Goal: Find contact information: Find contact information

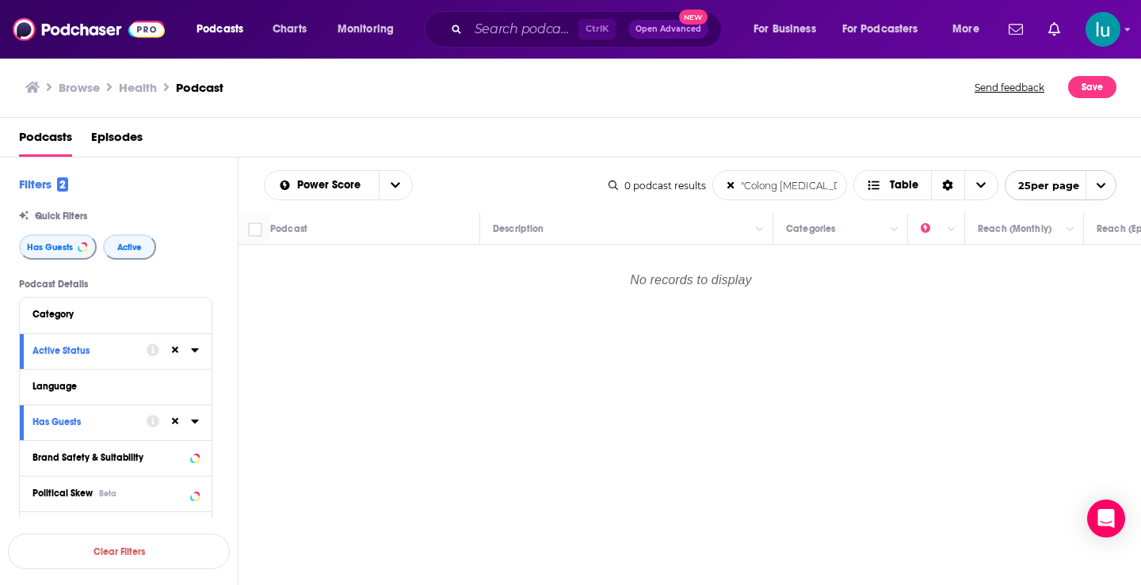
click at [771, 186] on input ""Colong Cancer"" at bounding box center [779, 185] width 133 height 29
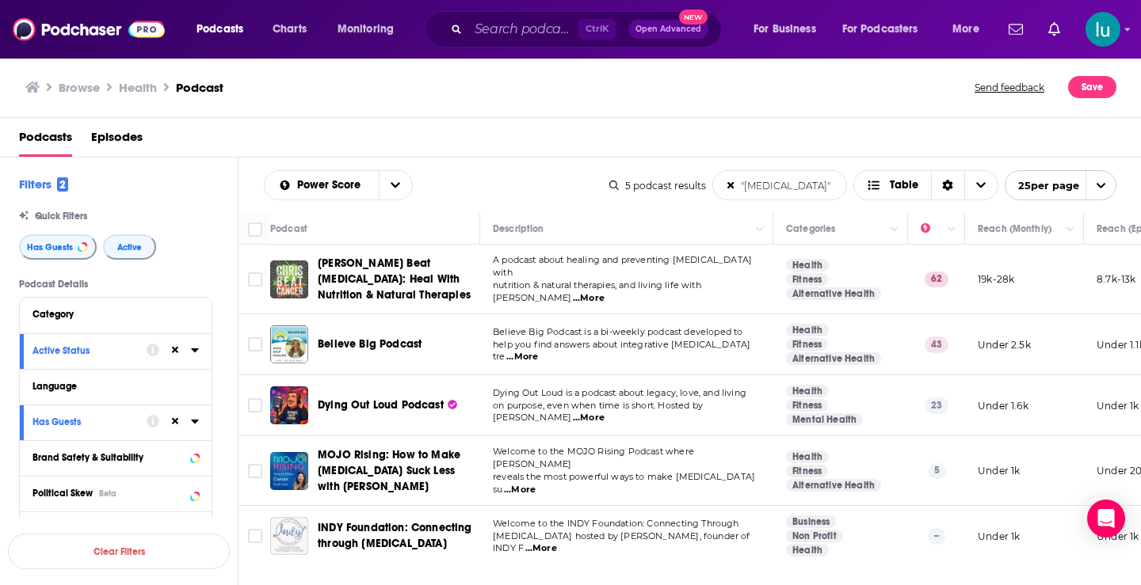
drag, startPoint x: 767, startPoint y: 189, endPoint x: 704, endPoint y: 183, distance: 62.8
click at [706, 183] on div "5 podcast results "Colon Cancer" List Search Input Search the results... Table …" at bounding box center [862, 185] width 507 height 30
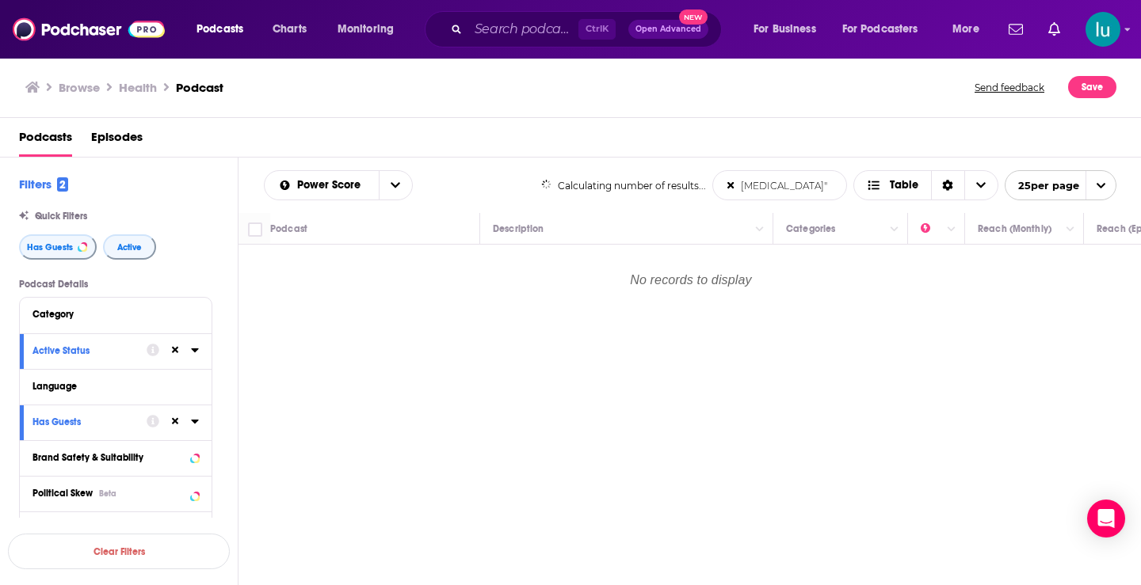
click at [745, 186] on input "Cancer"" at bounding box center [779, 185] width 133 height 29
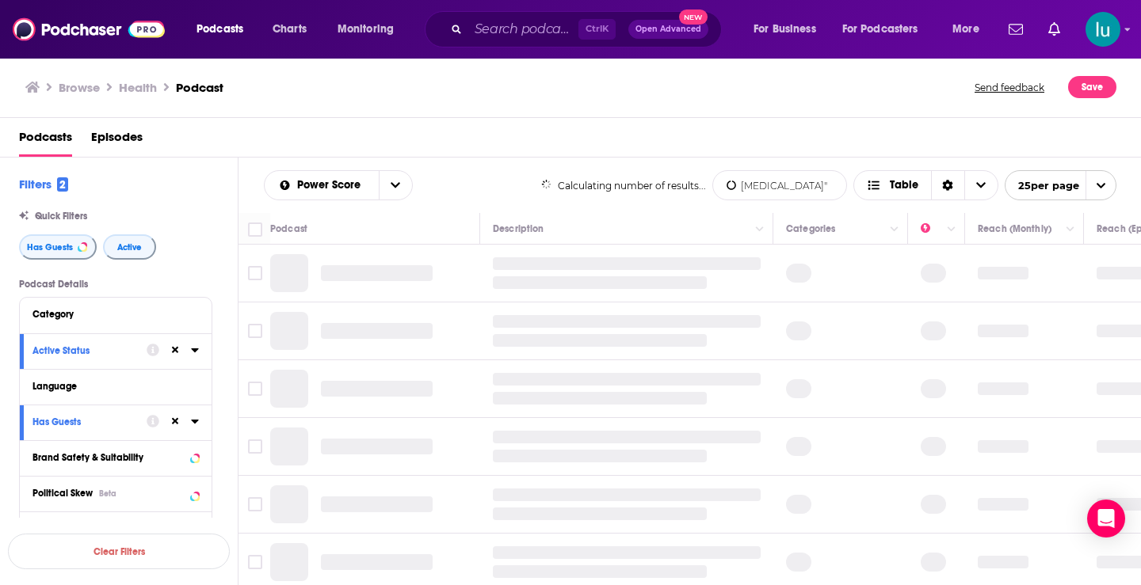
click at [783, 188] on input "Cancer"" at bounding box center [779, 185] width 133 height 29
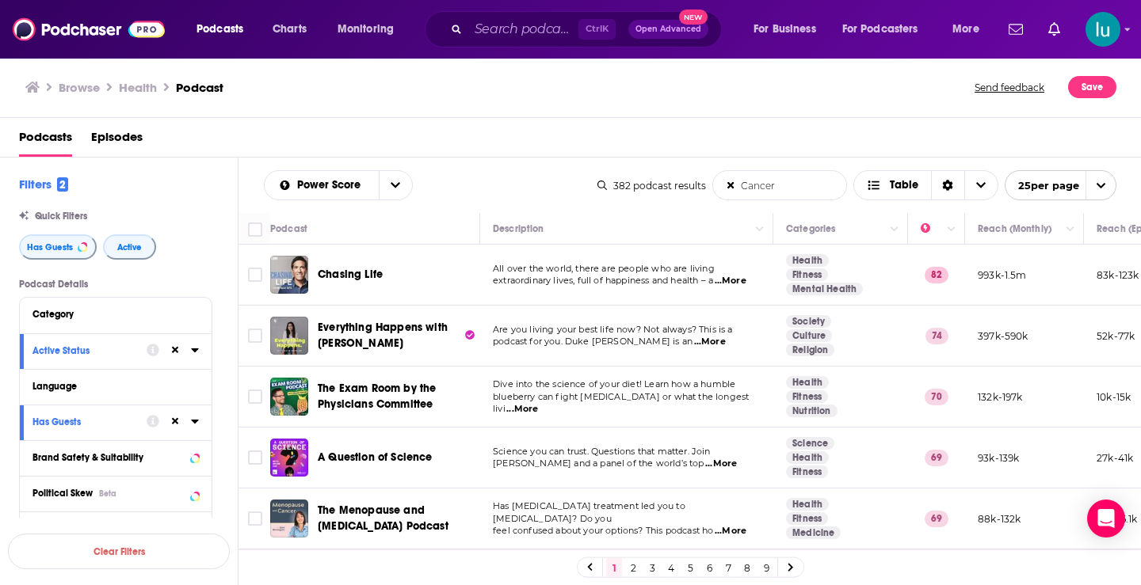
type input "Cancer"
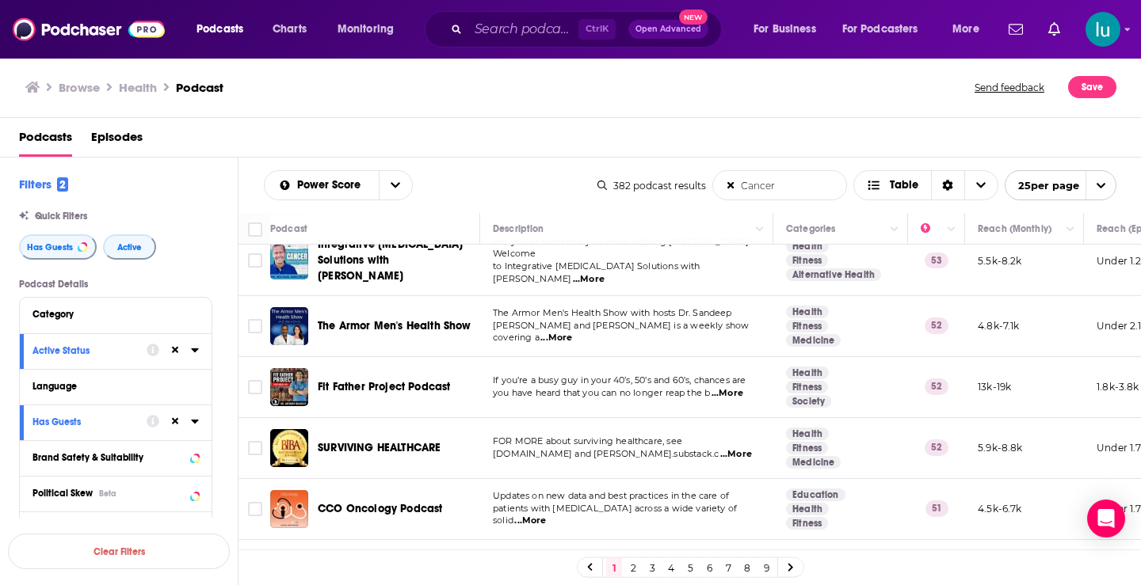
scroll to position [1434, 0]
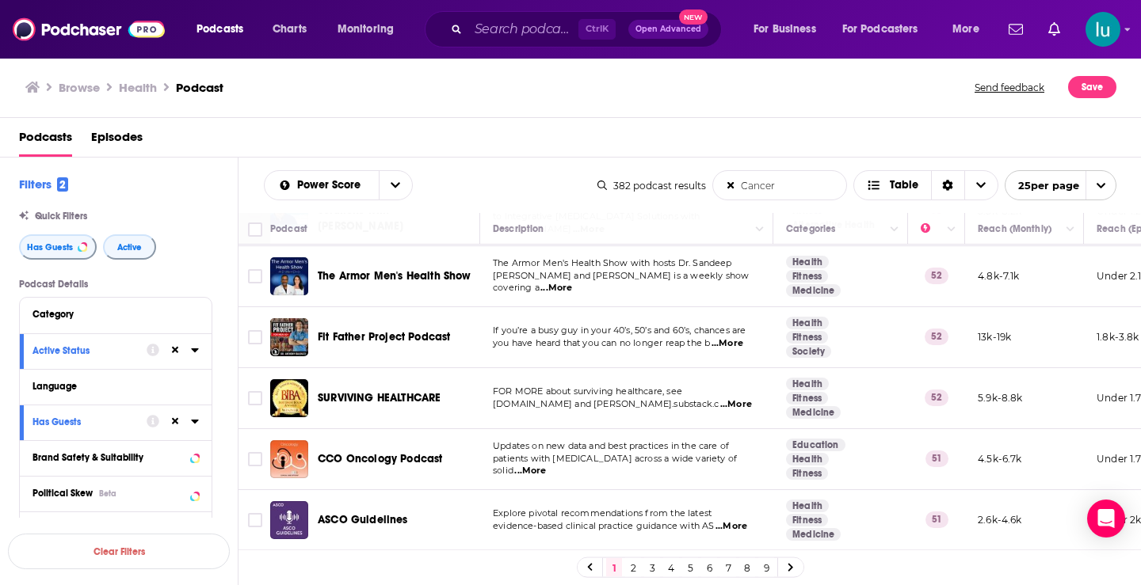
click at [546, 465] on span "...More" at bounding box center [530, 471] width 32 height 13
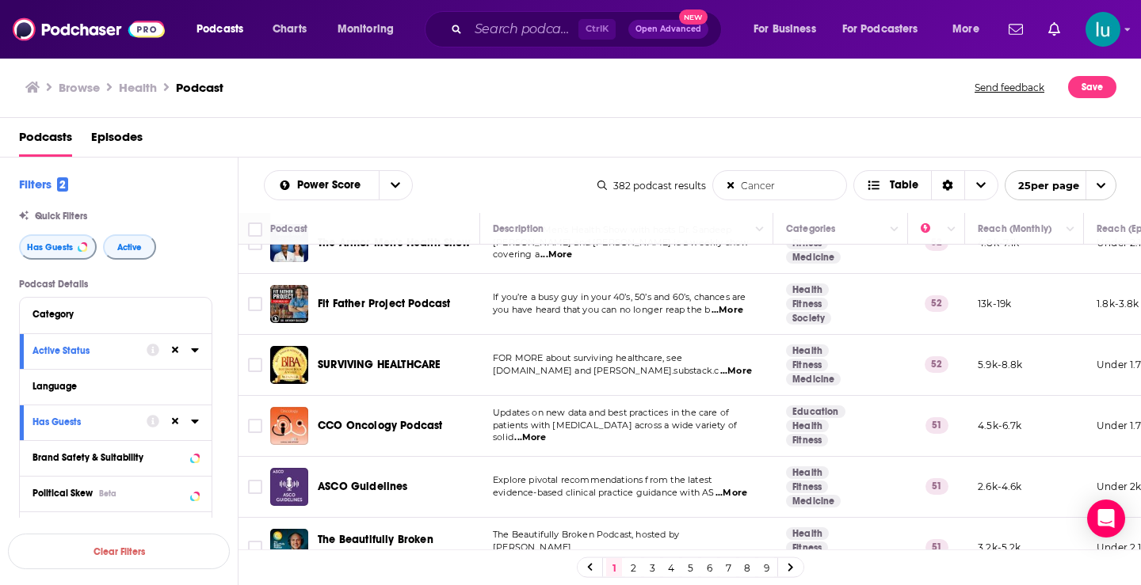
scroll to position [1476, 0]
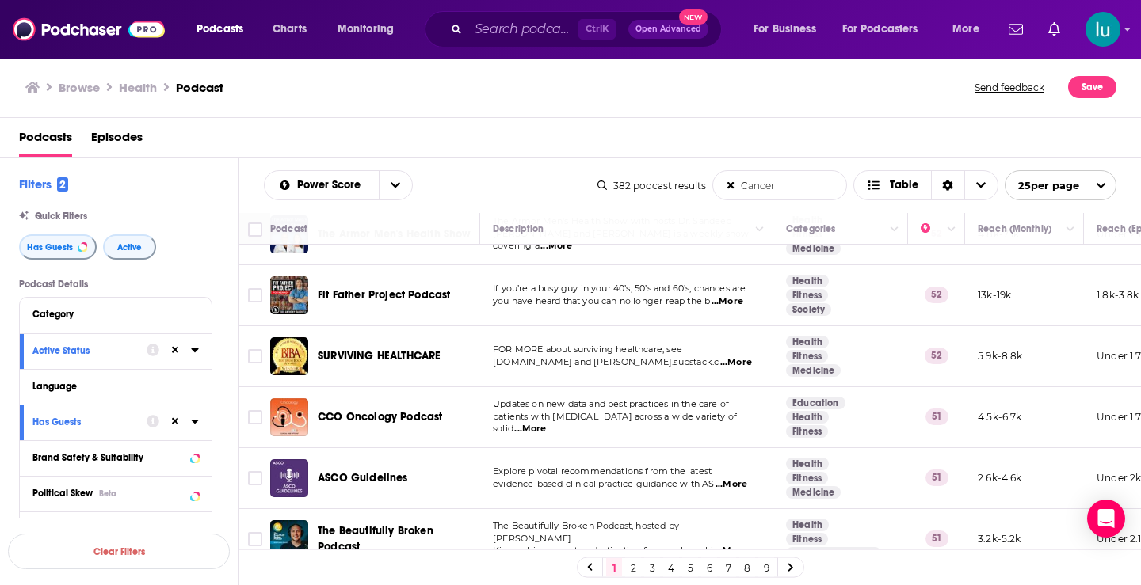
click at [546, 423] on span "...More" at bounding box center [530, 429] width 32 height 13
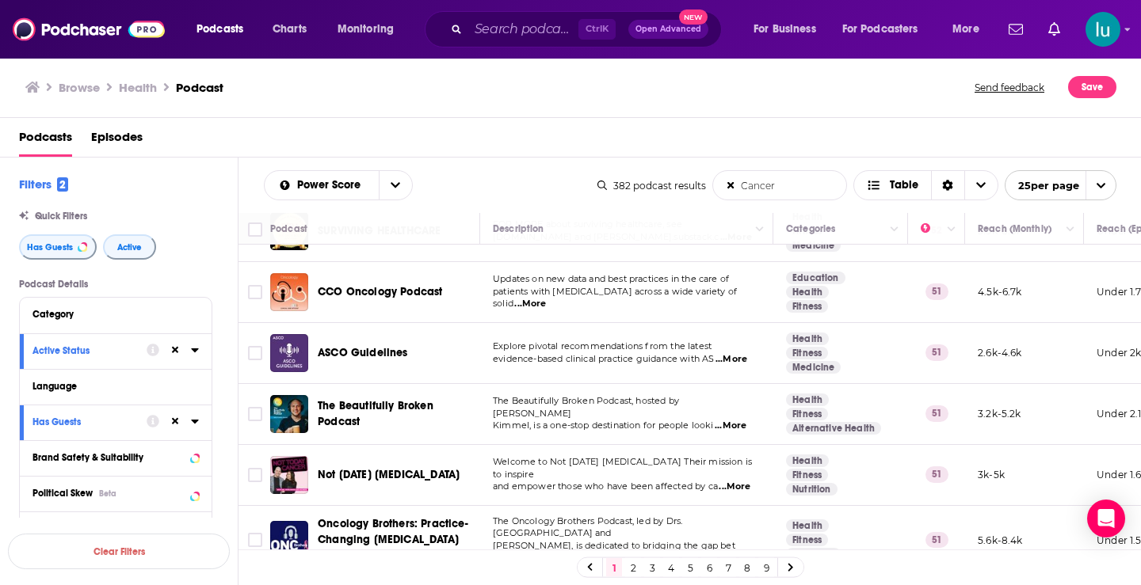
scroll to position [1609, 0]
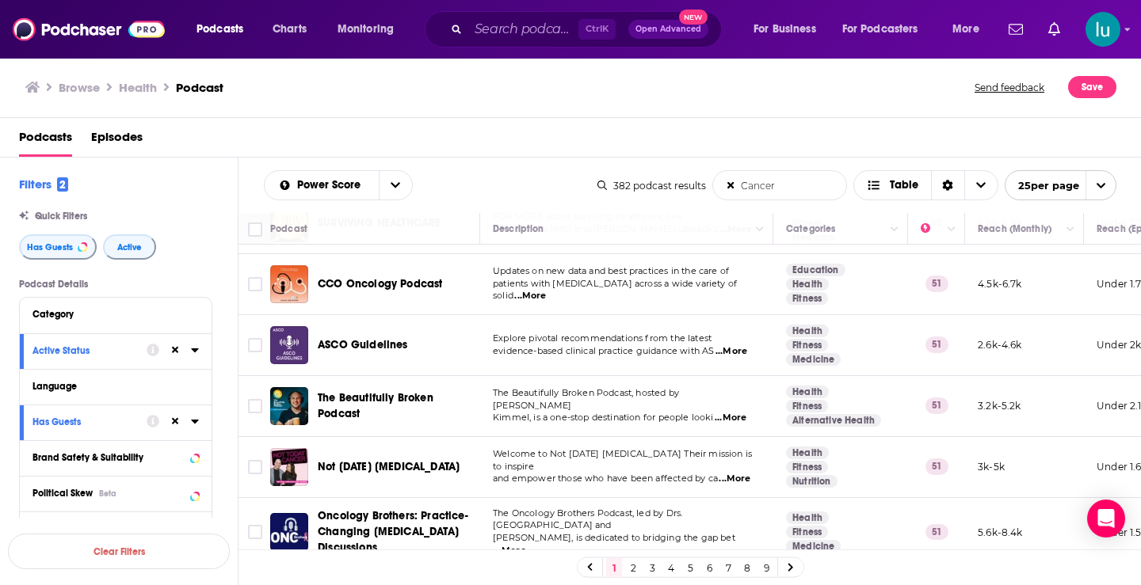
click at [737, 473] on span "...More" at bounding box center [734, 479] width 32 height 13
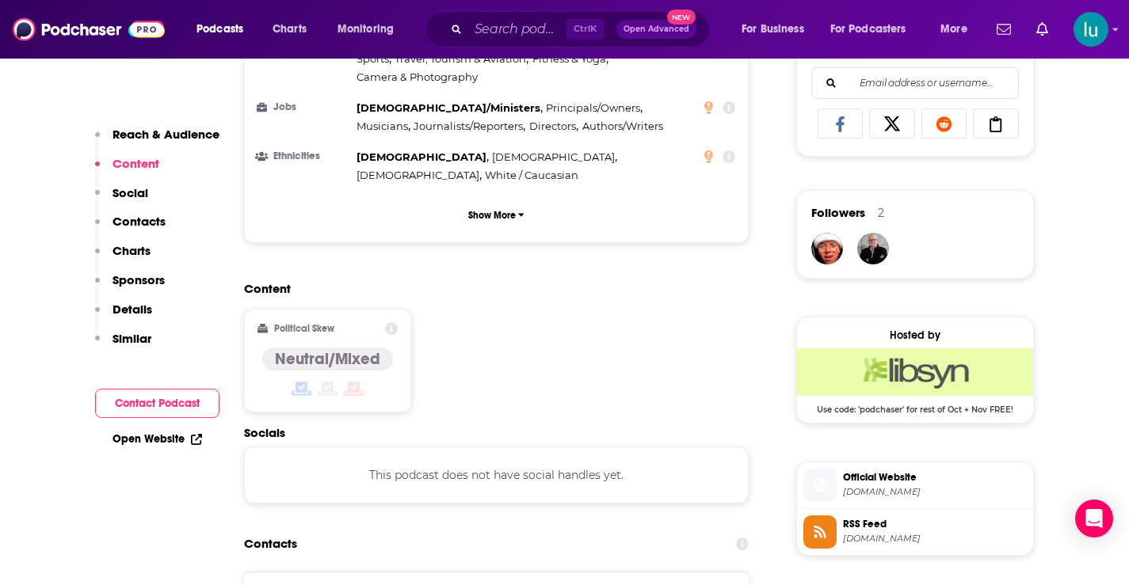
scroll to position [1242, 0]
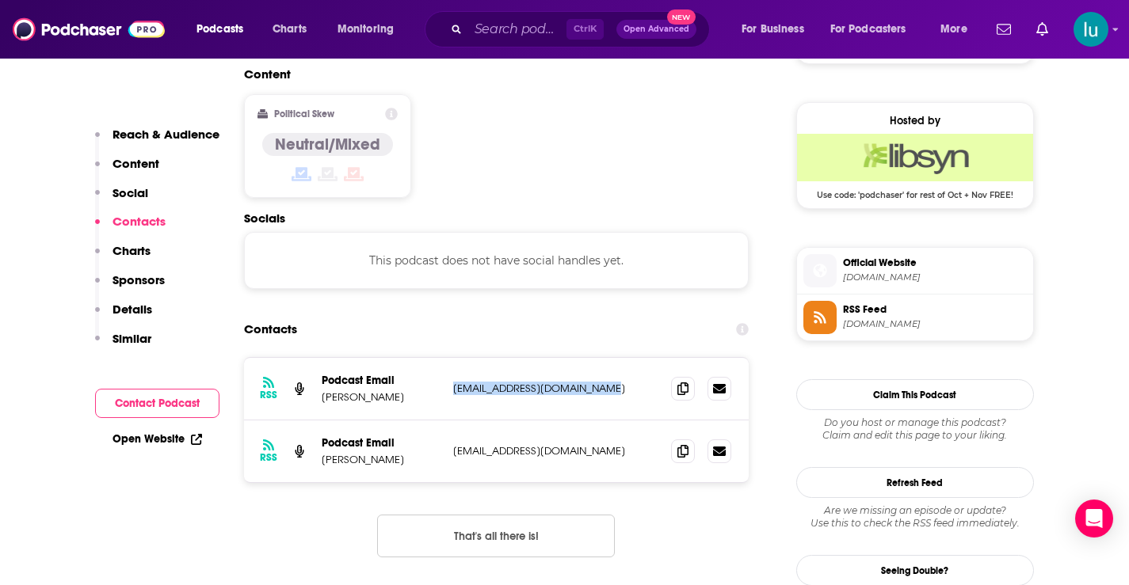
drag, startPoint x: 610, startPoint y: 326, endPoint x: 450, endPoint y: 320, distance: 160.1
click at [450, 358] on div "RSS Podcast Email Jennifer Delvaux jenniferdodgson@hotmail.com jenniferdodgson@…" at bounding box center [496, 389] width 505 height 63
copy p "jenniferdodgson@hotmail.com"
drag, startPoint x: 582, startPoint y: 386, endPoint x: 454, endPoint y: 393, distance: 128.5
click at [446, 421] on div "RSS Podcast Email Jen Delvaux coachjennyd@gmail.com coachjennyd@gmail.com" at bounding box center [496, 452] width 505 height 62
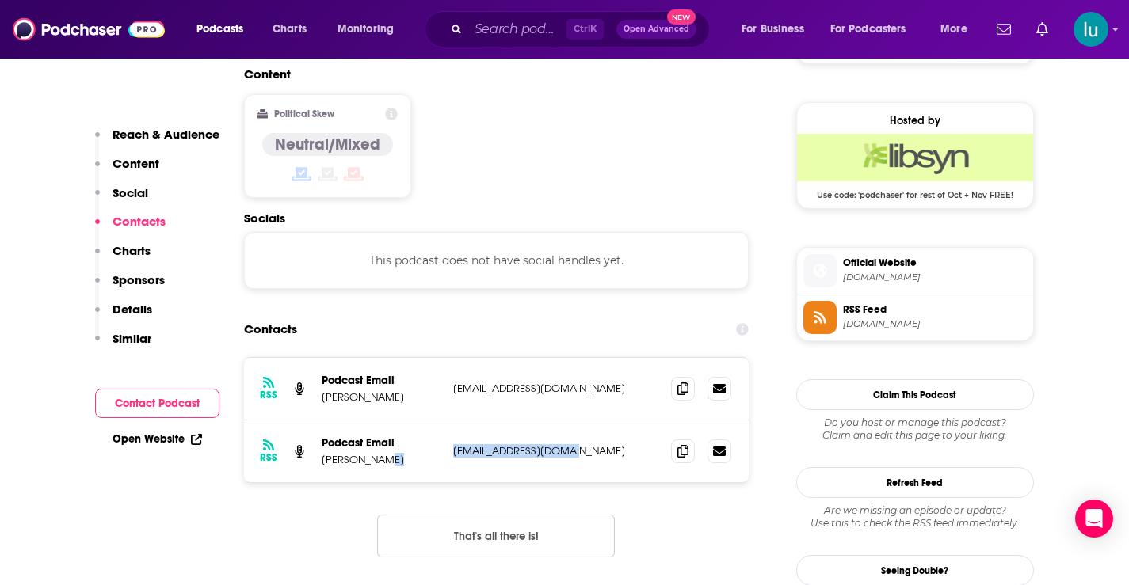
copy div "coachjennyd@gmail.com"
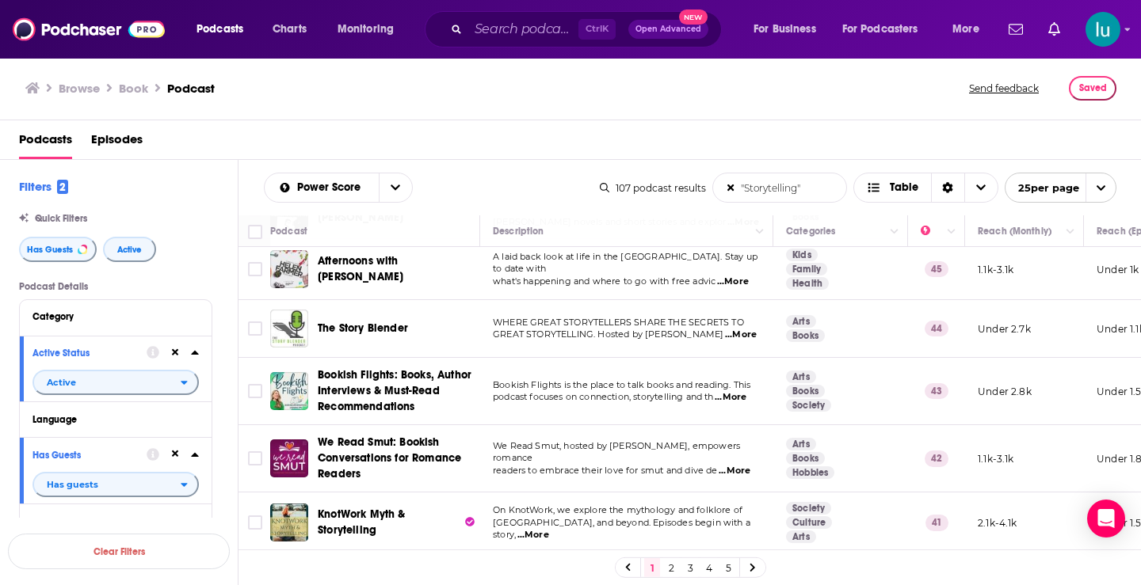
click at [549, 529] on span "...More" at bounding box center [533, 535] width 32 height 13
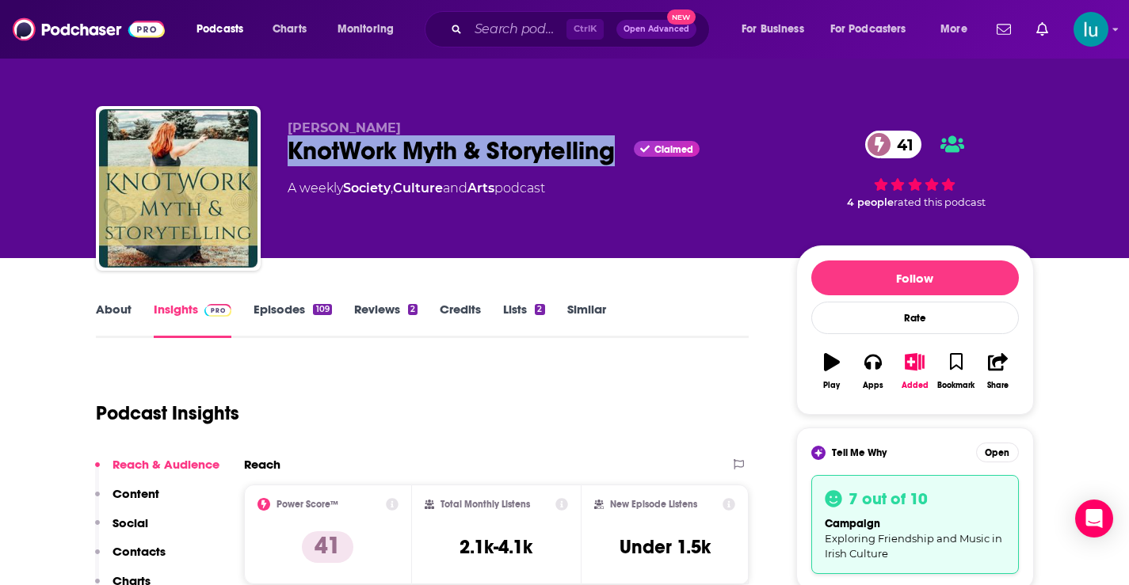
drag, startPoint x: 288, startPoint y: 144, endPoint x: 616, endPoint y: 154, distance: 328.9
click at [616, 154] on div "KnotWork Myth & Storytelling Claimed 41" at bounding box center [529, 150] width 483 height 31
copy h2 "KnotWork Myth & Storytelling"
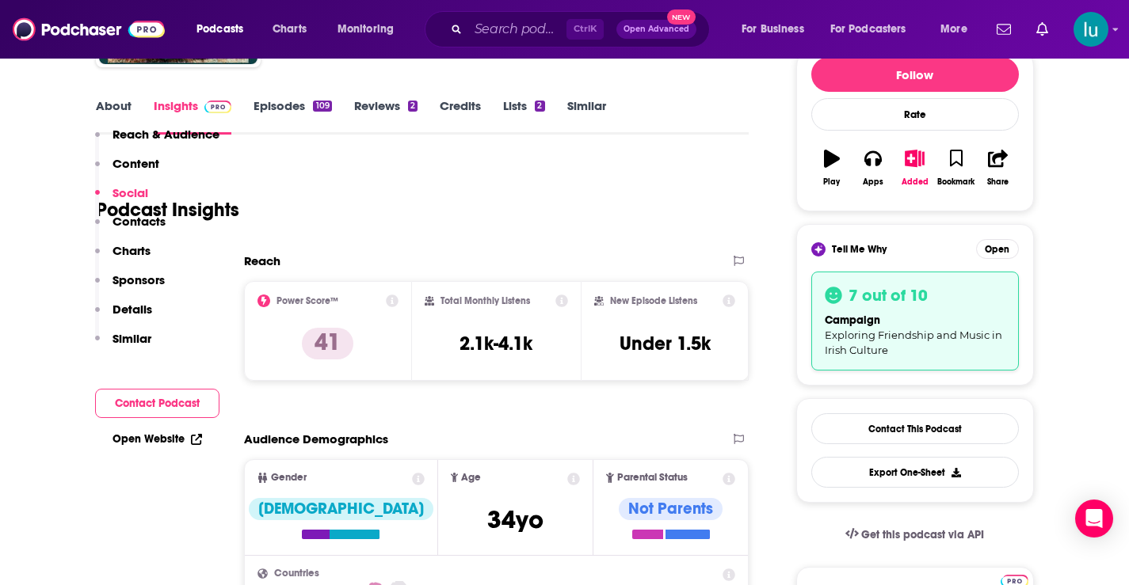
scroll to position [1141, 0]
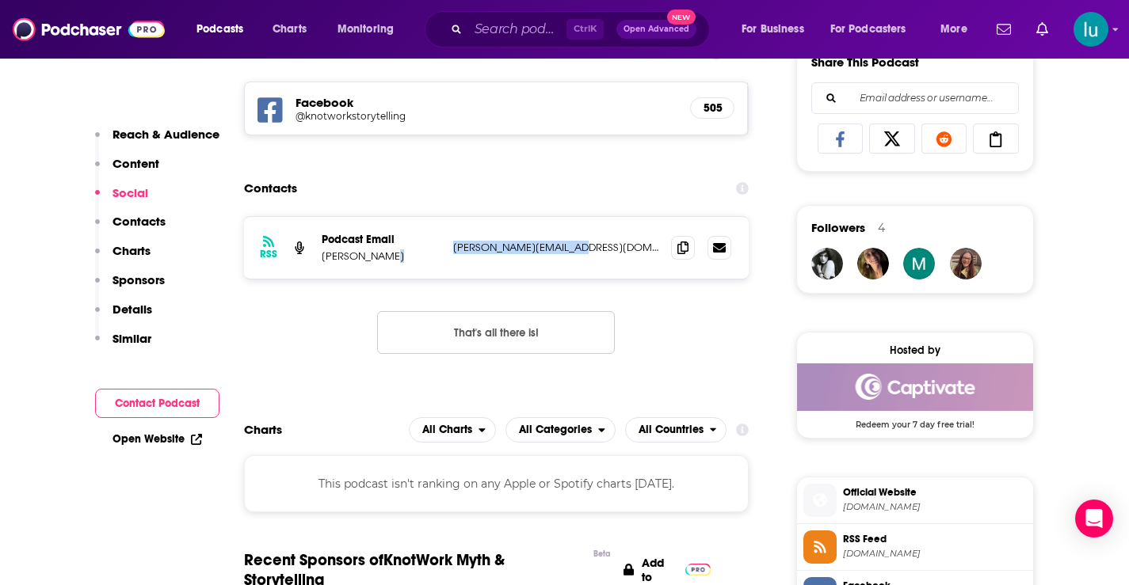
drag, startPoint x: 591, startPoint y: 250, endPoint x: 481, endPoint y: 257, distance: 110.4
click at [449, 257] on div "RSS Podcast Email Marisa Goudy marisa@marisagoudy.com marisa@marisagoudy.com" at bounding box center [496, 248] width 505 height 62
copy p "marisa@marisagoudy.com"
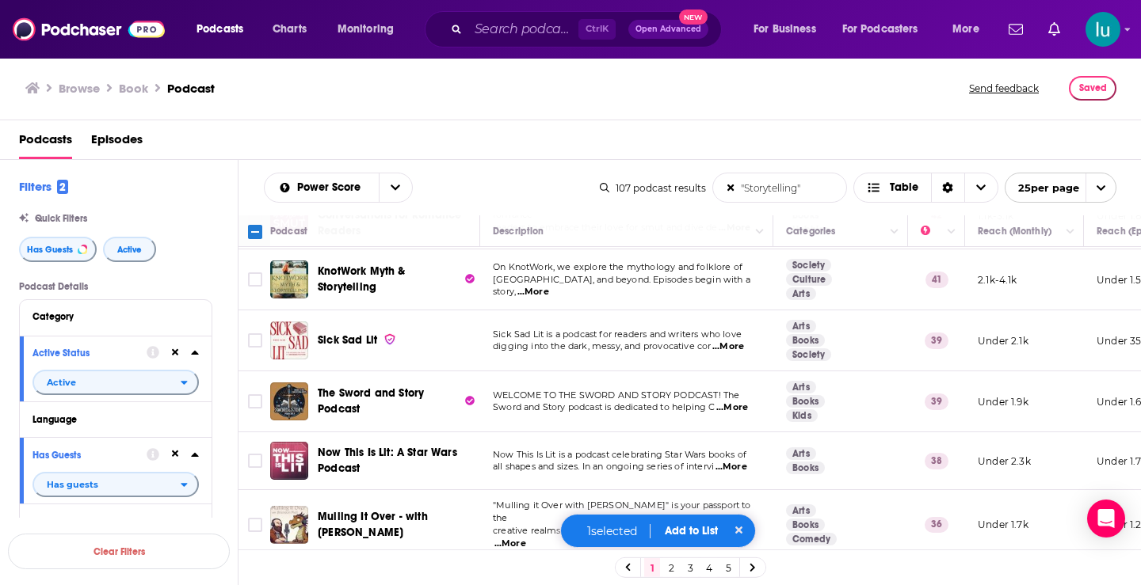
scroll to position [752, 0]
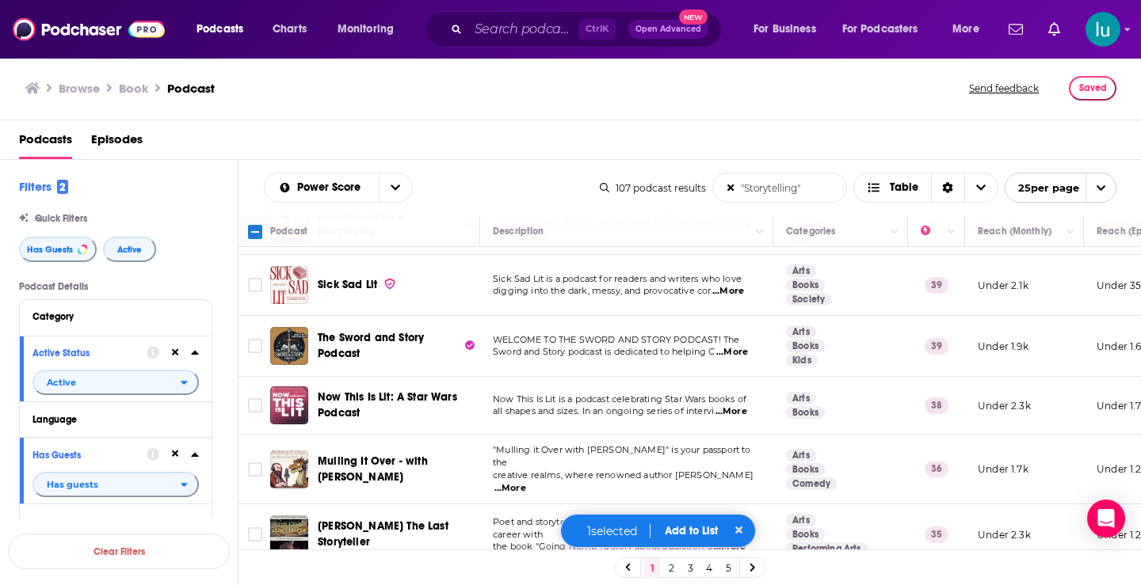
click at [737, 346] on span "...More" at bounding box center [732, 352] width 32 height 13
click at [526, 482] on span "...More" at bounding box center [510, 488] width 32 height 13
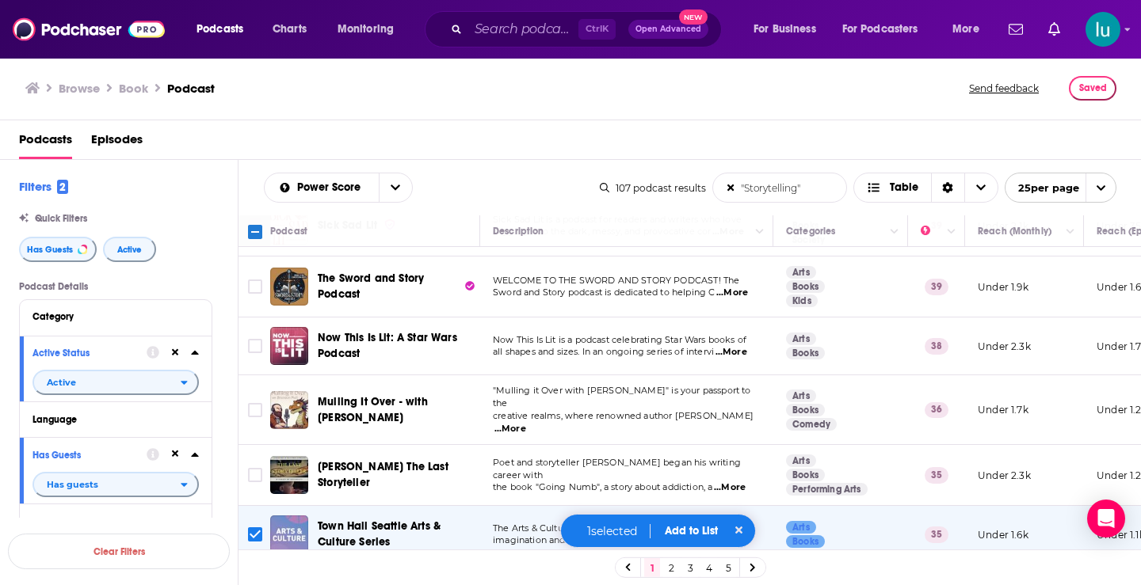
scroll to position [816, 0]
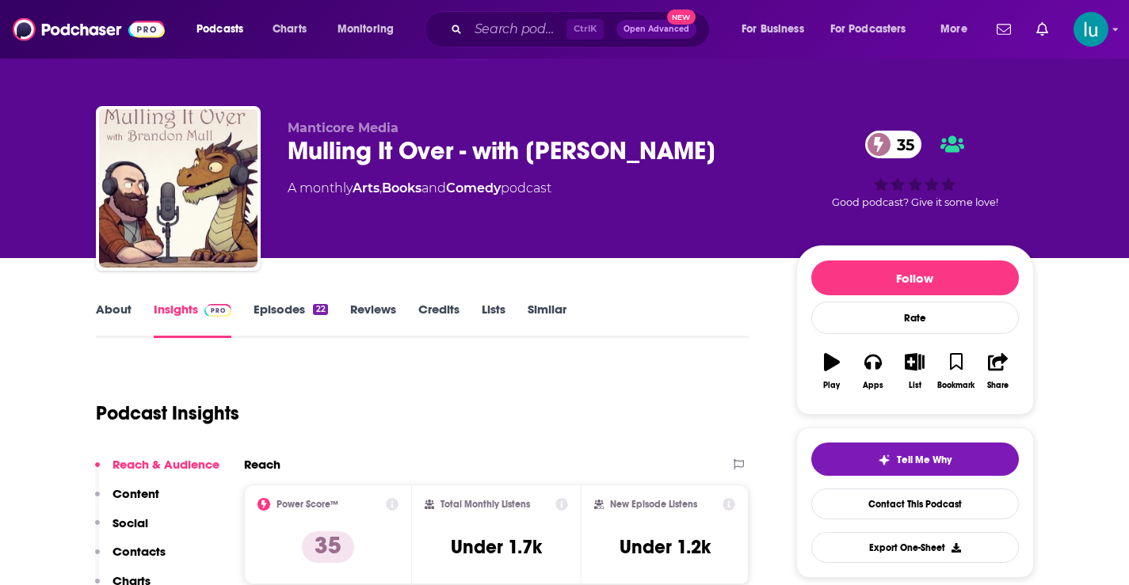
click at [275, 307] on link "Episodes 22" at bounding box center [290, 320] width 74 height 36
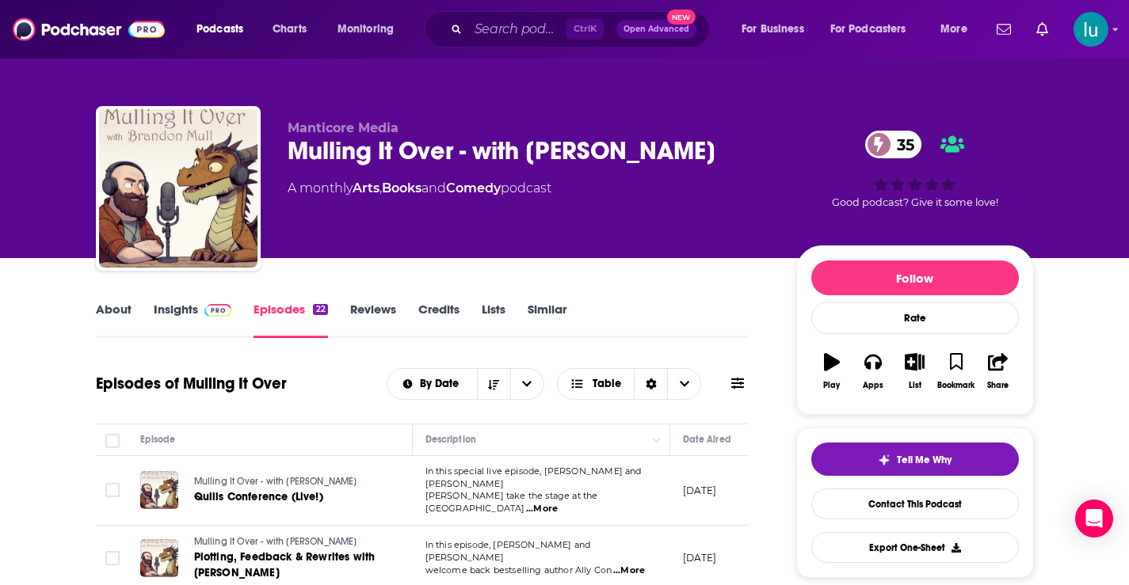
click at [167, 310] on link "Insights" at bounding box center [193, 320] width 78 height 36
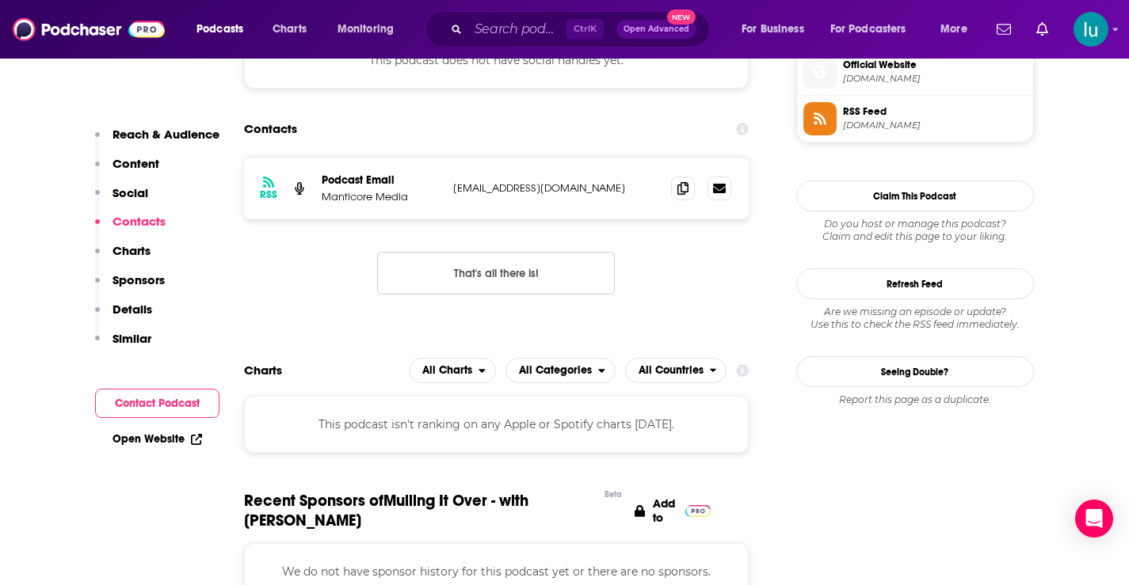
scroll to position [1214, 0]
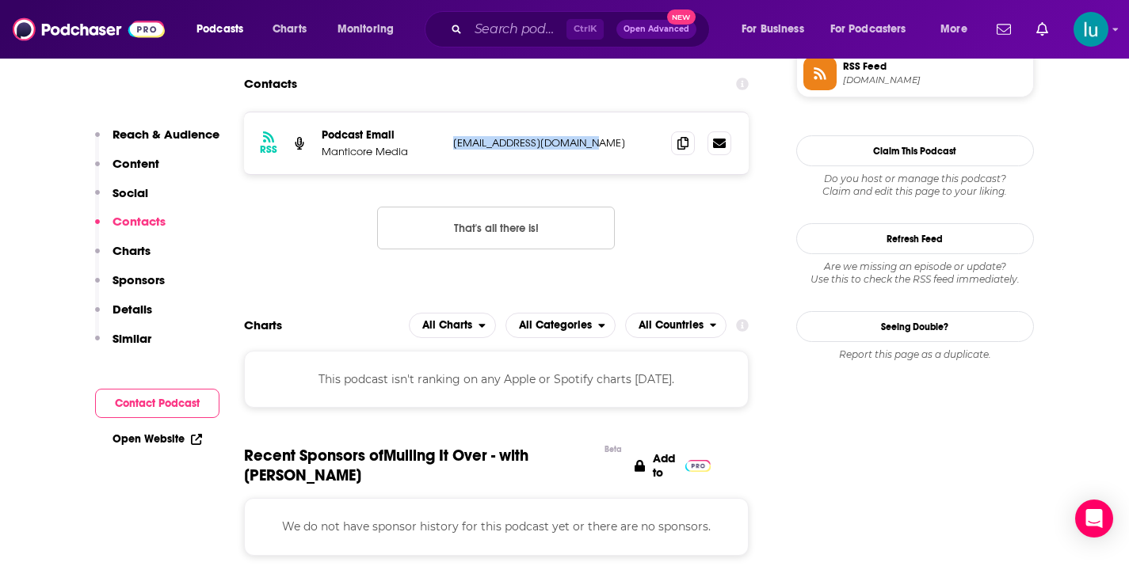
drag, startPoint x: 609, startPoint y: 146, endPoint x: 478, endPoint y: 151, distance: 131.6
click at [451, 151] on div "RSS Podcast Email Manticore Media [EMAIL_ADDRESS][DOMAIN_NAME] [EMAIL_ADDRESS][…" at bounding box center [496, 143] width 505 height 62
copy p "[EMAIL_ADDRESS][DOMAIN_NAME]"
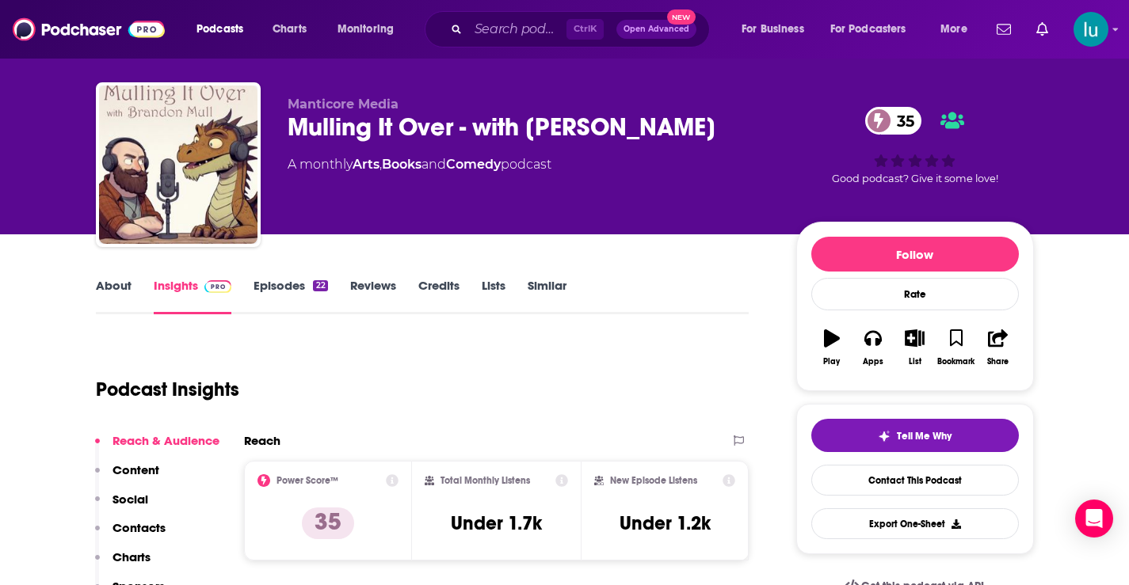
scroll to position [0, 0]
